Goal: Information Seeking & Learning: Learn about a topic

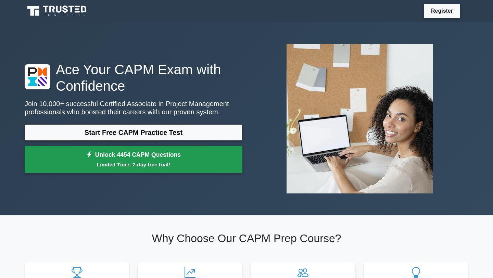
click at [171, 165] on small "Limited Time: 7-day free trial!" at bounding box center [133, 165] width 201 height 8
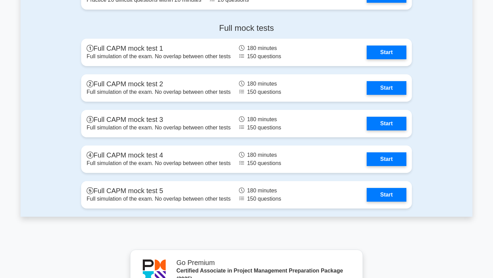
scroll to position [1797, 0]
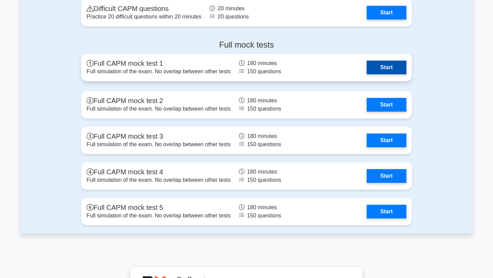
click at [382, 68] on link "Start" at bounding box center [387, 68] width 40 height 14
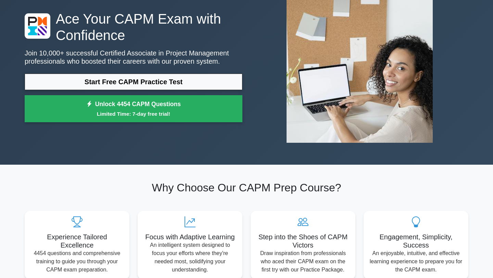
scroll to position [0, 0]
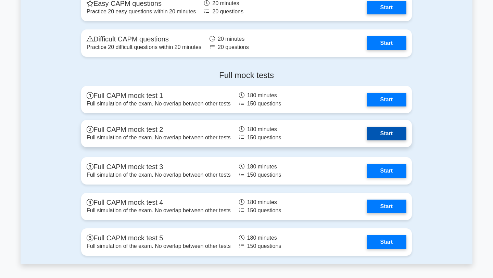
scroll to position [1757, 0]
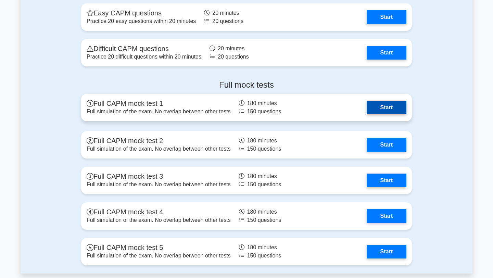
click at [380, 109] on link "Start" at bounding box center [387, 108] width 40 height 14
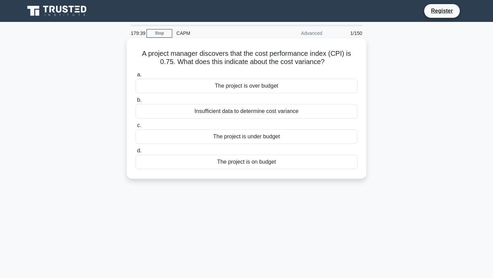
click at [261, 76] on label "a. The project is over budget" at bounding box center [247, 82] width 222 height 23
click at [136, 76] on input "a. The project is over budget" at bounding box center [136, 75] width 0 height 4
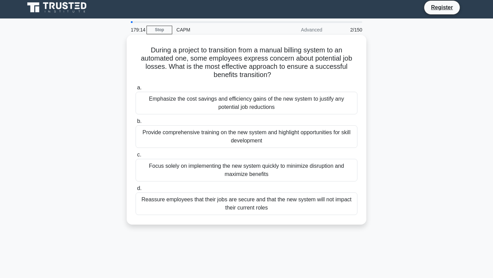
scroll to position [4, 0]
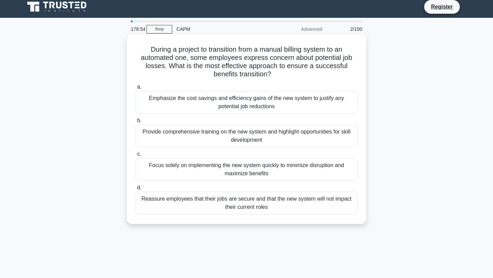
click at [295, 136] on div "Provide comprehensive training on the new system and highlight opportunities fo…" at bounding box center [247, 136] width 222 height 23
click at [136, 123] on input "b. Provide comprehensive training on the new system and highlight opportunities…" at bounding box center [136, 120] width 0 height 4
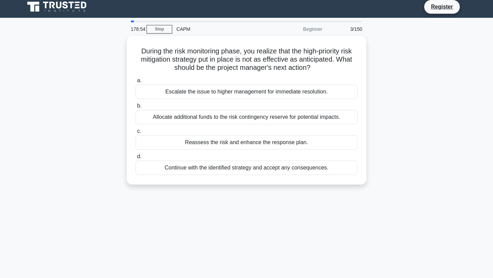
scroll to position [0, 0]
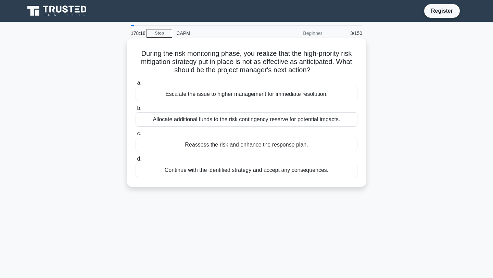
click at [291, 94] on div "Escalate the issue to higher management for immediate resolution." at bounding box center [247, 94] width 222 height 14
click at [136, 85] on input "a. Escalate the issue to higher management for immediate resolution." at bounding box center [136, 83] width 0 height 4
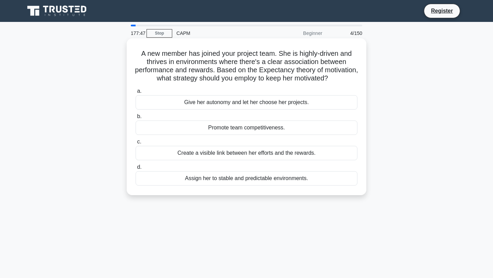
click at [287, 152] on div "Create a visible link between her efforts and the rewards." at bounding box center [247, 153] width 222 height 14
click at [136, 144] on input "c. Create a visible link between her efforts and the rewards." at bounding box center [136, 142] width 0 height 4
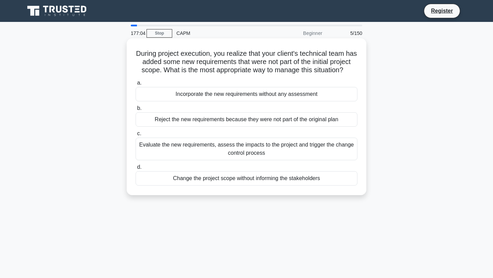
click at [252, 157] on div "Evaluate the new requirements, assess the impacts to the project and trigger th…" at bounding box center [247, 149] width 222 height 23
click at [136, 136] on input "c. Evaluate the new requirements, assess the impacts to the project and trigger…" at bounding box center [136, 133] width 0 height 4
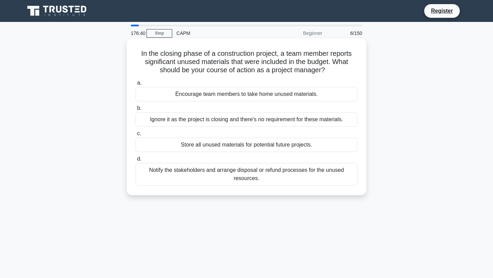
click at [233, 179] on div "Notify the stakeholders and arrange disposal or refund processes for the unused…" at bounding box center [247, 174] width 222 height 23
click at [136, 161] on input "d. Notify the stakeholders and arrange disposal or refund processes for the unu…" at bounding box center [136, 159] width 0 height 4
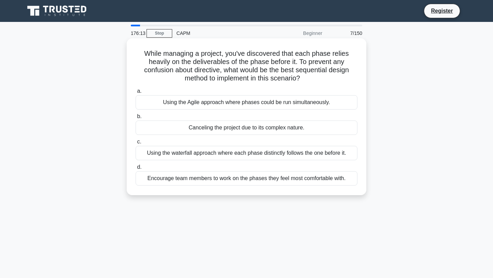
click at [222, 153] on div "Using the waterfall approach where each phase distinctly follows the one before…" at bounding box center [247, 153] width 222 height 14
click at [136, 144] on input "c. Using the waterfall approach where each phase distinctly follows the one bef…" at bounding box center [136, 142] width 0 height 4
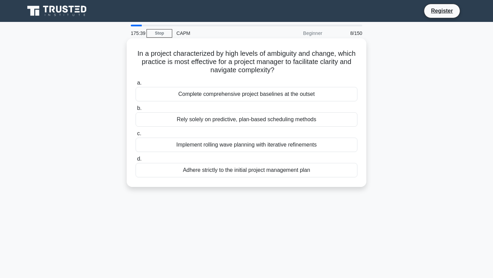
click at [225, 144] on div "Implement rolling wave planning with iterative refinements" at bounding box center [247, 145] width 222 height 14
click at [136, 136] on input "c. Implement rolling wave planning with iterative refinements" at bounding box center [136, 133] width 0 height 4
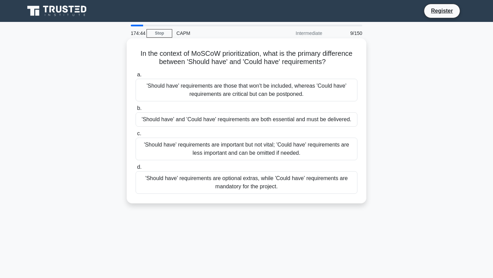
click at [266, 144] on div "'Should have' requirements are important but not vital; 'Could have' requiremen…" at bounding box center [247, 149] width 222 height 23
click at [136, 136] on input "c. 'Should have' requirements are important but not vital; 'Could have' require…" at bounding box center [136, 133] width 0 height 4
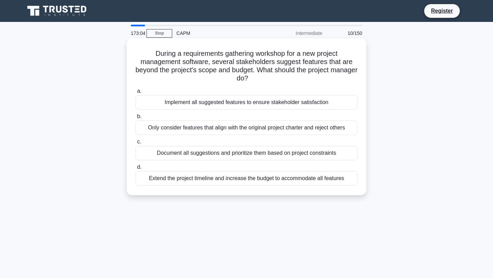
click at [181, 156] on div "Document all suggestions and prioritize them based on project constraints" at bounding box center [247, 153] width 222 height 14
click at [136, 144] on input "c. Document all suggestions and prioritize them based on project constraints" at bounding box center [136, 142] width 0 height 4
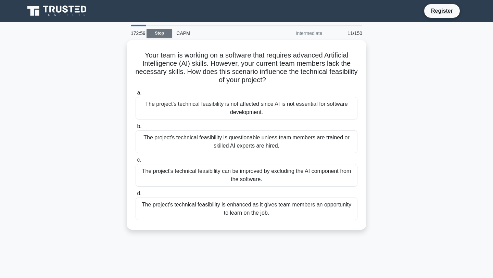
click at [161, 33] on link "Stop" at bounding box center [160, 33] width 26 height 9
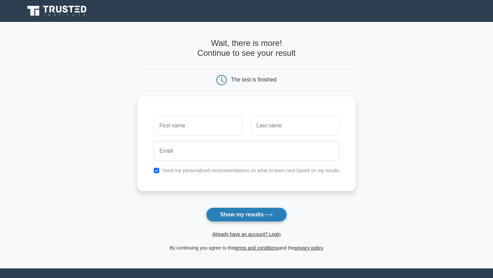
click at [261, 213] on button "Show my results" at bounding box center [246, 214] width 81 height 14
